Goal: Information Seeking & Learning: Learn about a topic

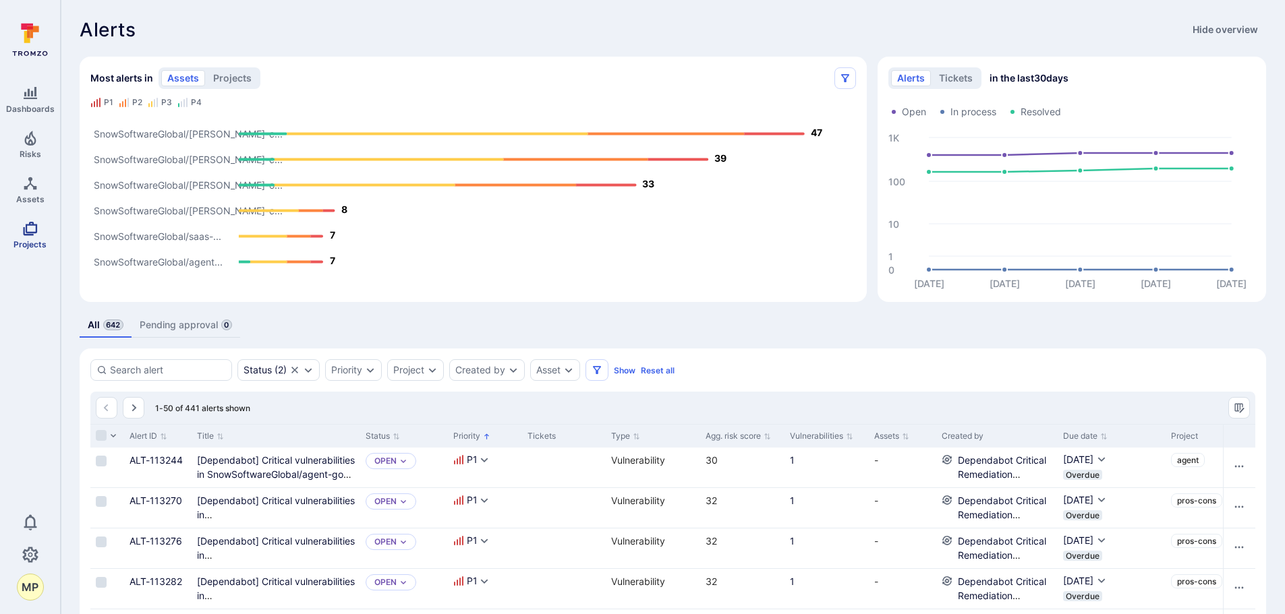
click at [22, 243] on span "Projects" at bounding box center [29, 244] width 33 height 10
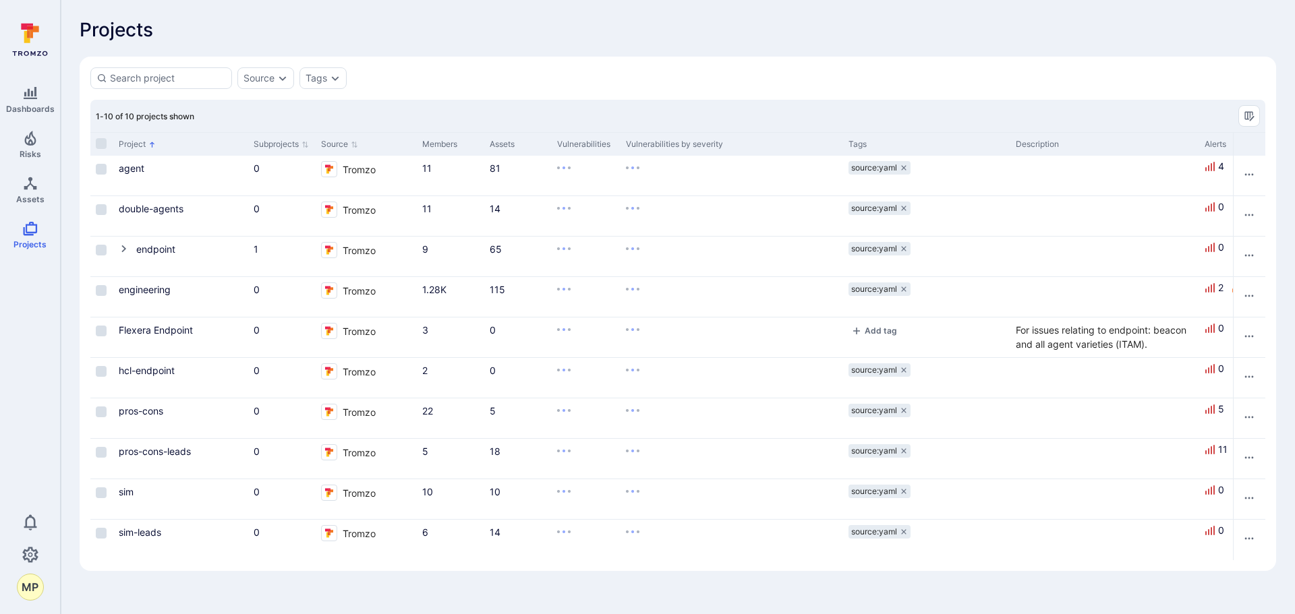
click at [134, 169] on link "agent" at bounding box center [132, 168] width 26 height 11
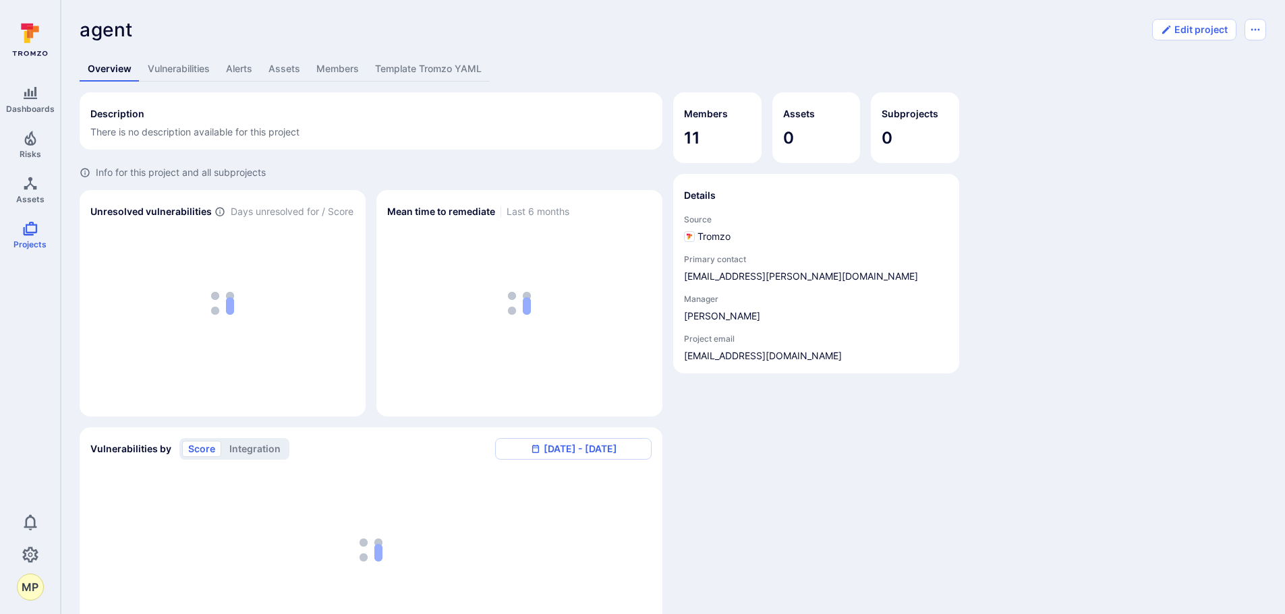
click at [184, 71] on link "Vulnerabilities" at bounding box center [179, 69] width 78 height 25
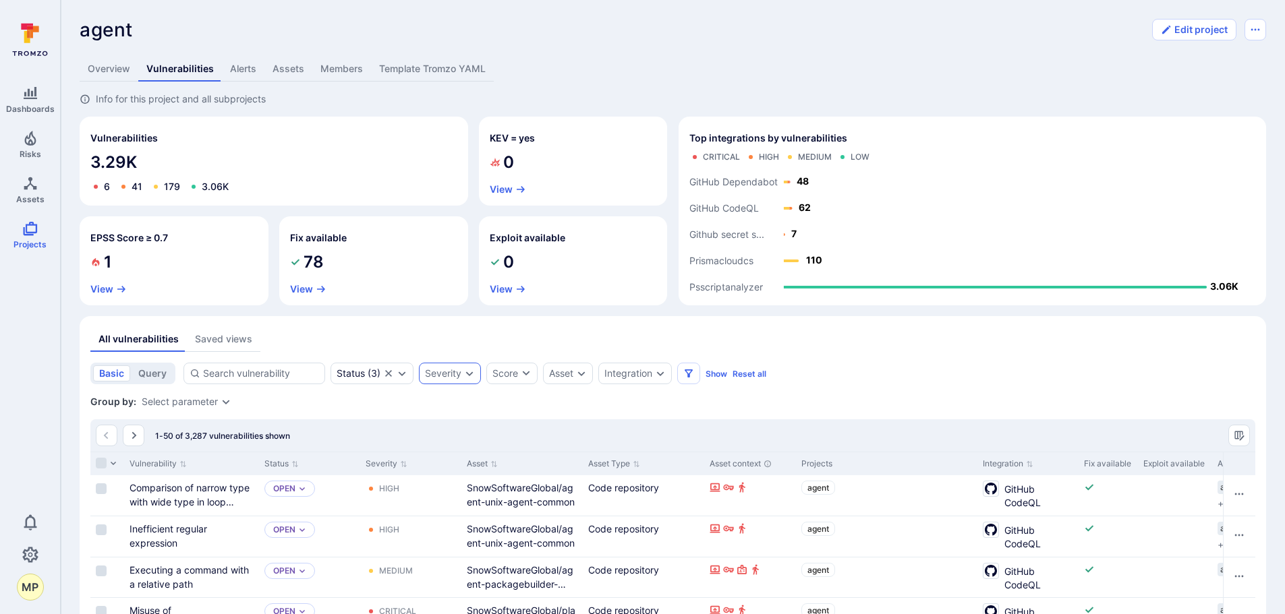
click at [464, 376] on icon "Expand dropdown" at bounding box center [469, 373] width 11 height 11
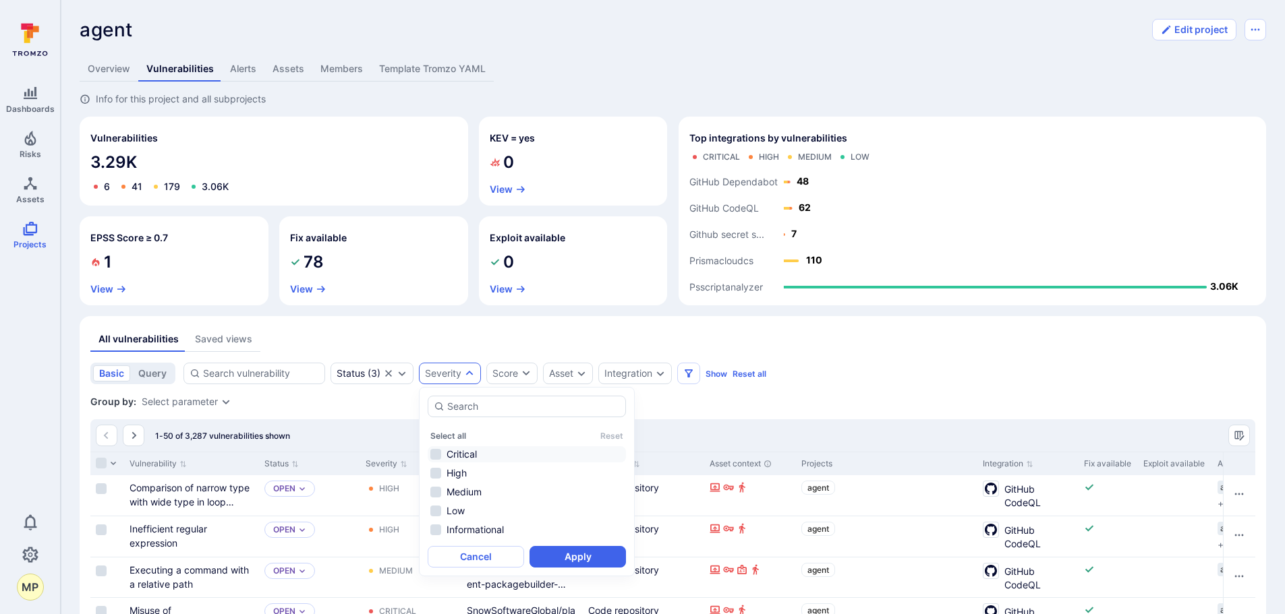
click at [437, 453] on li "Critical" at bounding box center [527, 454] width 198 height 16
click at [589, 563] on button "Apply" at bounding box center [577, 557] width 96 height 22
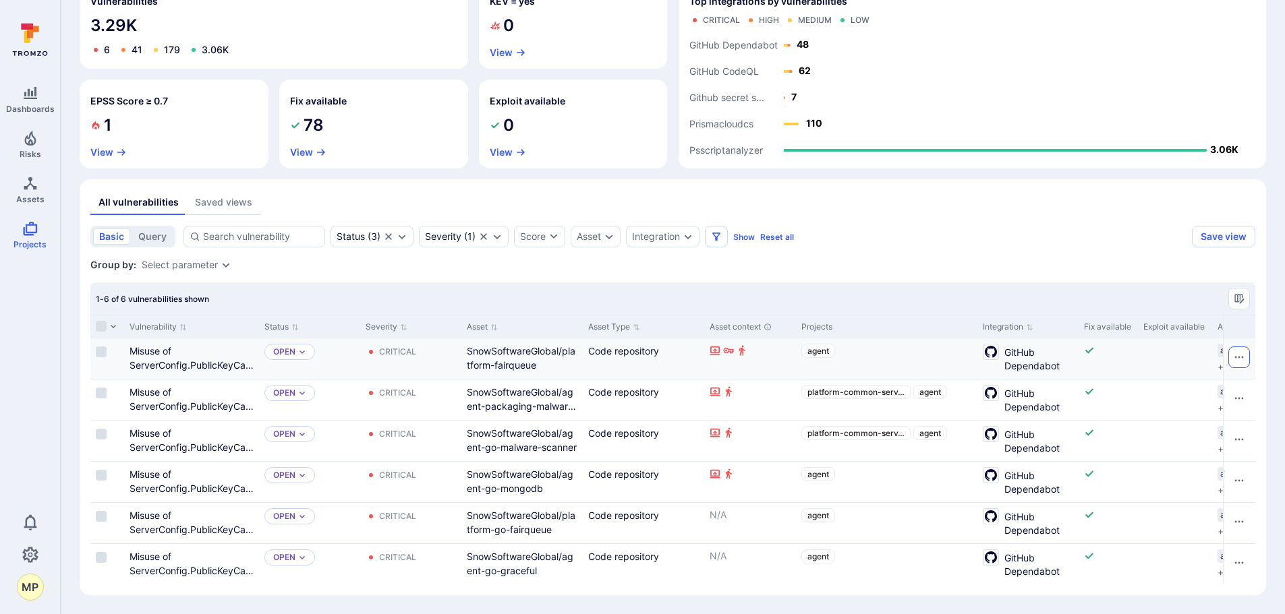
click at [1238, 352] on icon "Row actions menu" at bounding box center [1239, 357] width 11 height 11
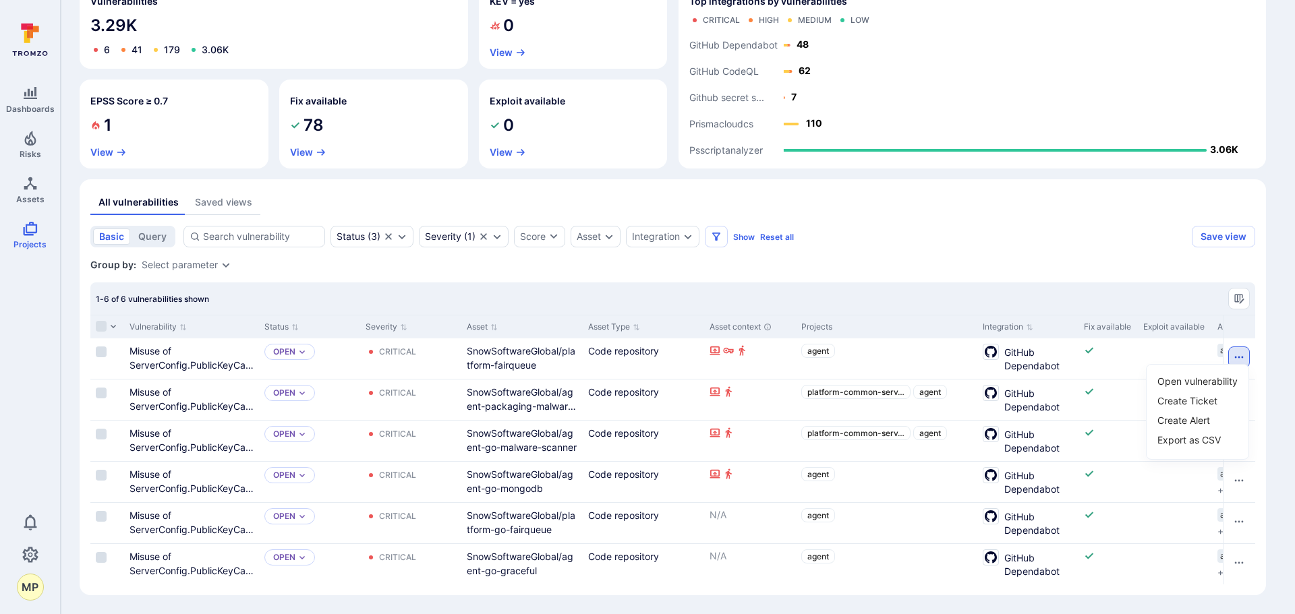
click at [1211, 380] on li "Open vulnerability" at bounding box center [1198, 381] width 86 height 17
